Goal: Complete application form: Complete application form

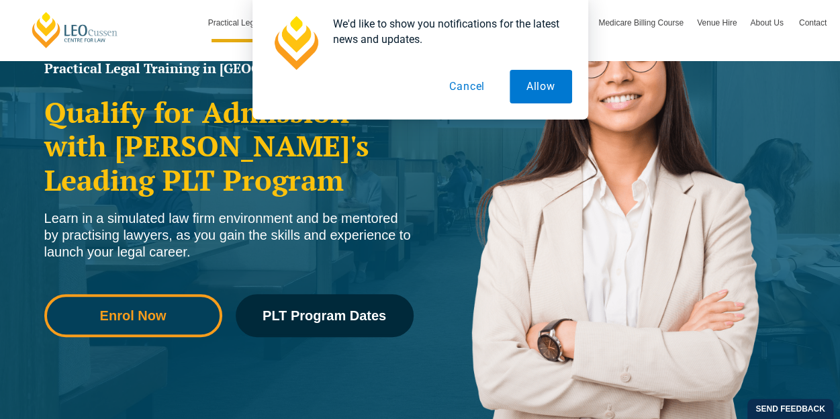
click at [158, 325] on link "Enrol Now" at bounding box center [133, 315] width 178 height 43
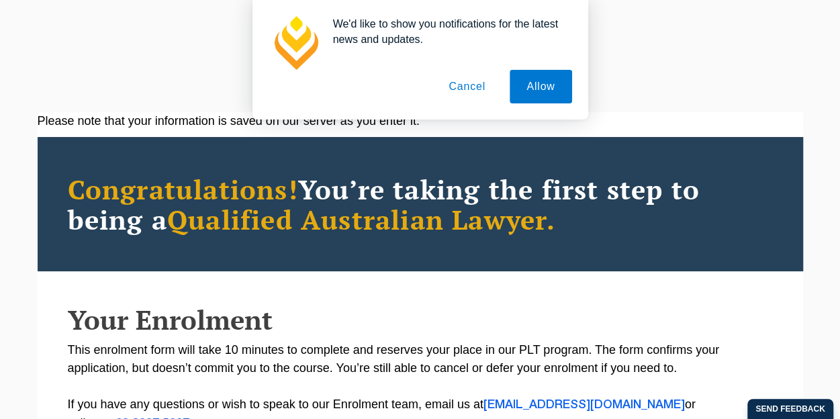
click at [533, 73] on body "[PERSON_NAME] Centre for Law Search here Practical Legal Training Our Practical…" at bounding box center [420, 209] width 840 height 419
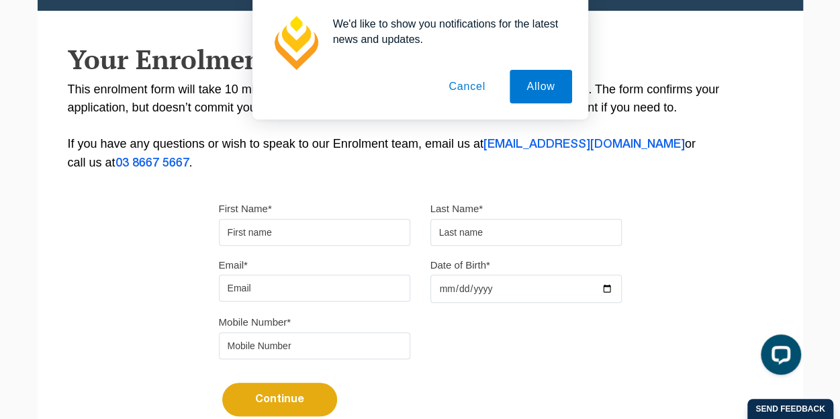
scroll to position [269, 0]
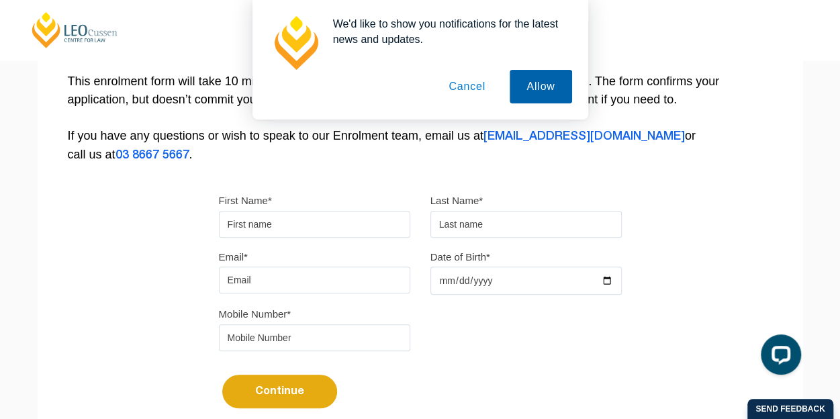
click at [529, 84] on button "Allow" at bounding box center [541, 87] width 62 height 34
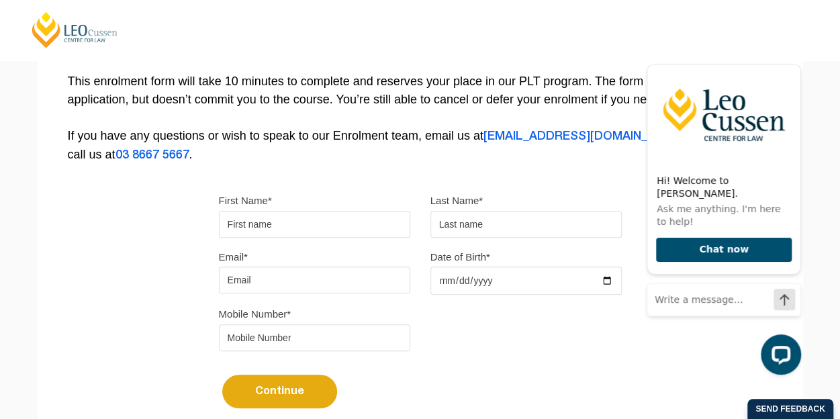
click at [326, 211] on input "First Name*" at bounding box center [314, 224] width 191 height 27
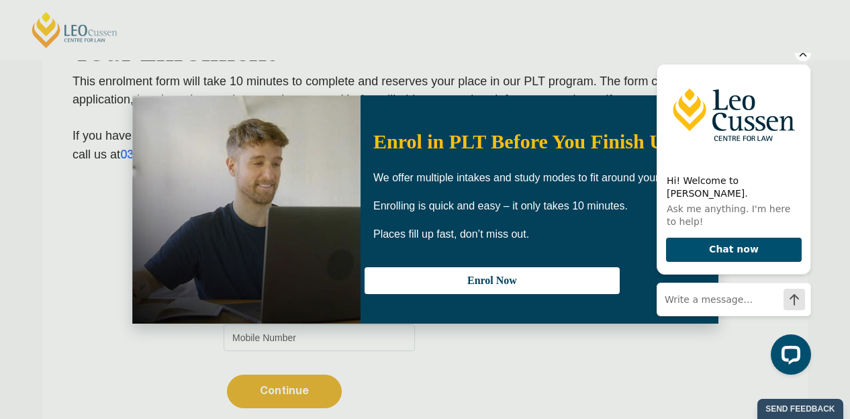
click at [802, 61] on icon "Hide greeting" at bounding box center [803, 53] width 16 height 16
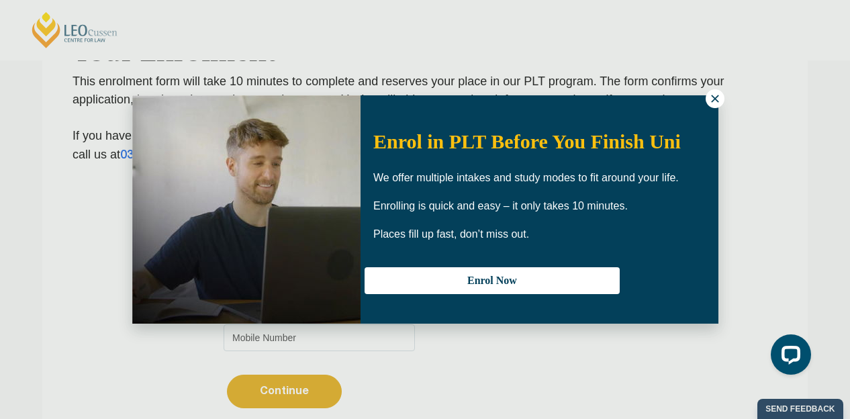
click at [708, 98] on button at bounding box center [715, 98] width 19 height 19
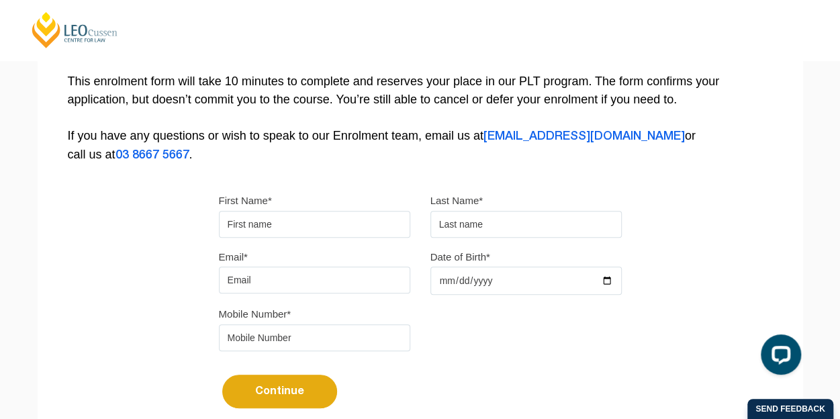
click at [486, 393] on div "Continue It looks like you’ve previously started an application. You can pick u…" at bounding box center [420, 386] width 403 height 50
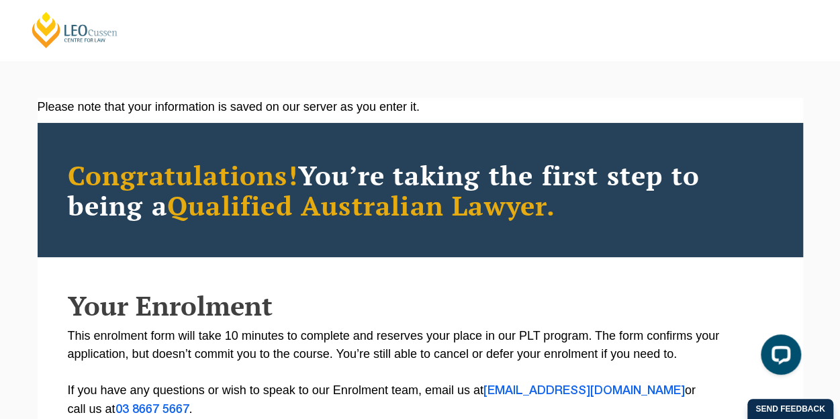
scroll to position [0, 0]
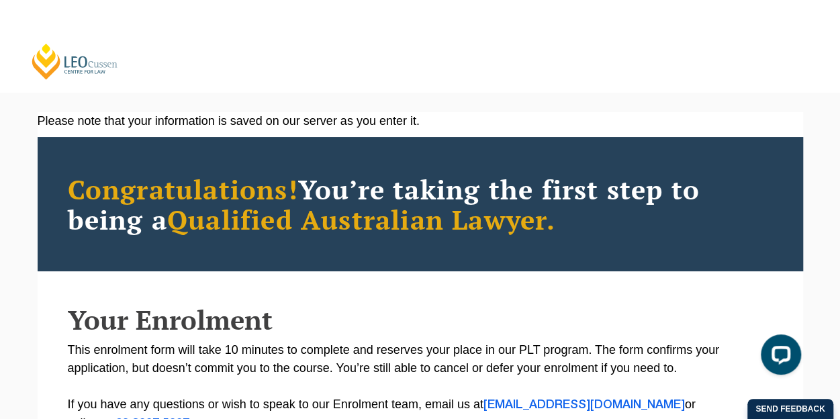
click at [362, 370] on p "This enrolment form will take 10 minutes to complete and reserves your place in…" at bounding box center [420, 387] width 705 height 92
